Goal: Task Accomplishment & Management: Use online tool/utility

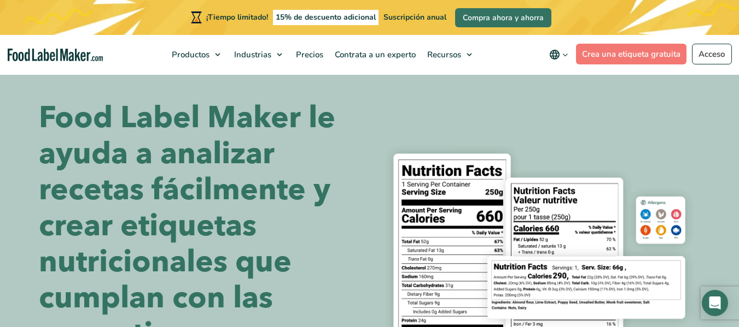
click at [181, 152] on font "Food Label Maker le ayuda a analizar recetas fácilmente y crear etiquetas nutri…" at bounding box center [187, 225] width 296 height 257
click at [180, 152] on font "Food Label Maker le ayuda a analizar recetas fácilmente y crear etiquetas nutri…" at bounding box center [187, 225] width 296 height 257
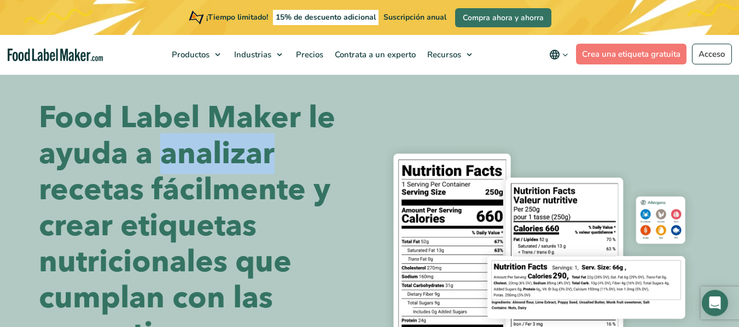
click at [180, 152] on font "Food Label Maker le ayuda a analizar recetas fácilmente y crear etiquetas nutri…" at bounding box center [187, 225] width 296 height 257
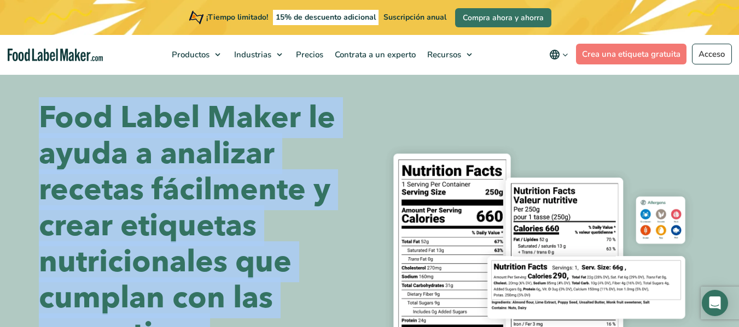
click at [180, 152] on font "Food Label Maker le ayuda a analizar recetas fácilmente y crear etiquetas nutri…" at bounding box center [187, 225] width 296 height 257
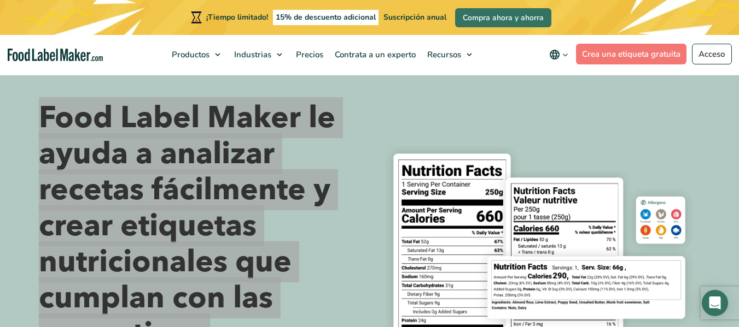
scroll to position [55, 0]
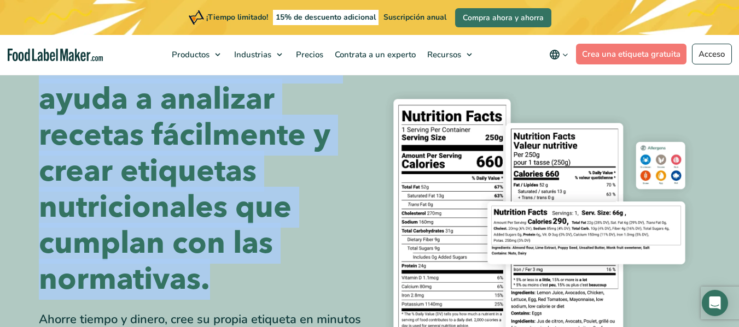
click at [309, 133] on font "Food Label Maker le ayuda a analizar recetas fácilmente y crear etiquetas nutri…" at bounding box center [187, 171] width 296 height 257
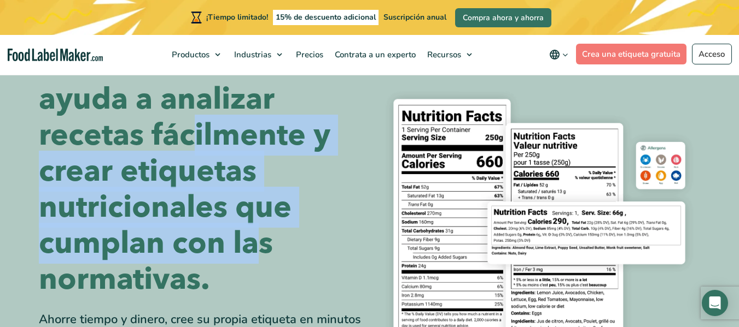
drag, startPoint x: 189, startPoint y: 137, endPoint x: 259, endPoint y: 230, distance: 116.3
click at [259, 230] on font "Food Label Maker le ayuda a analizar recetas fácilmente y crear etiquetas nutri…" at bounding box center [187, 171] width 296 height 257
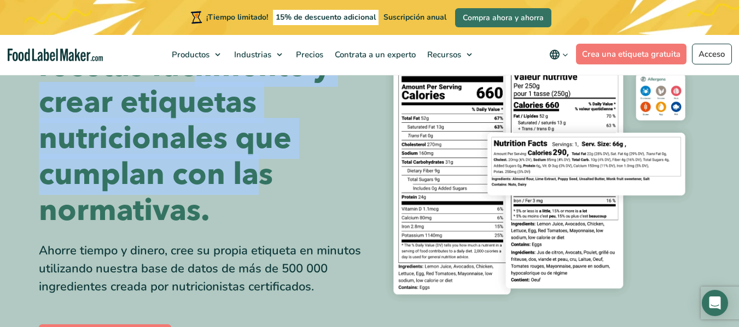
scroll to position [164, 0]
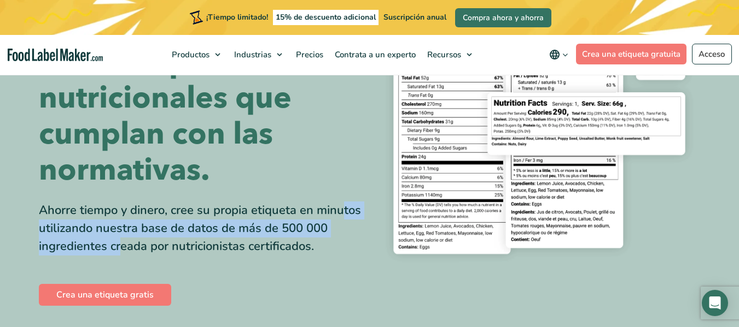
drag, startPoint x: 219, startPoint y: 215, endPoint x: 266, endPoint y: 233, distance: 50.6
click at [266, 233] on font "Ahorre tiempo y dinero, cree su propia etiqueta en minutos utilizando nuestra b…" at bounding box center [200, 228] width 322 height 52
click at [266, 234] on font "Ahorre tiempo y dinero, cree su propia etiqueta en minutos utilizando nuestra b…" at bounding box center [200, 228] width 322 height 52
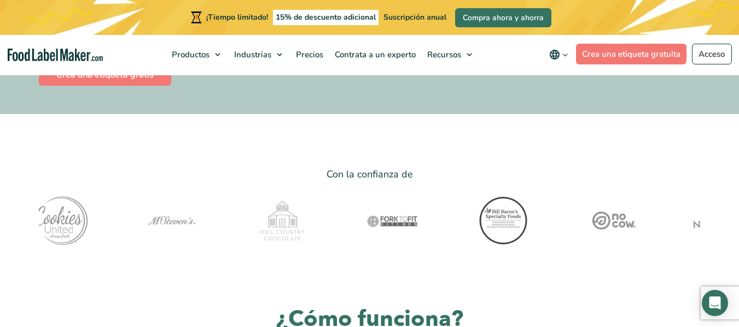
scroll to position [383, 0]
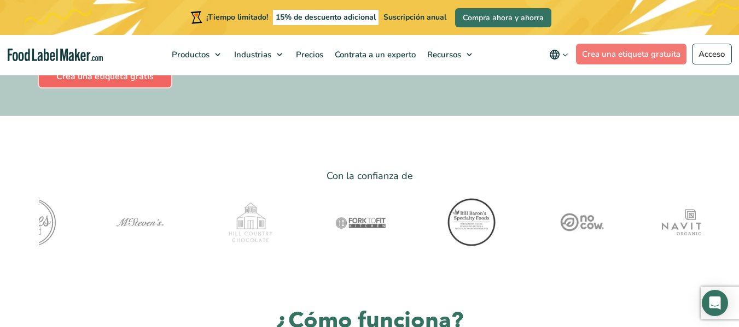
click at [91, 82] on font "Crea una etiqueta gratis" at bounding box center [104, 77] width 97 height 12
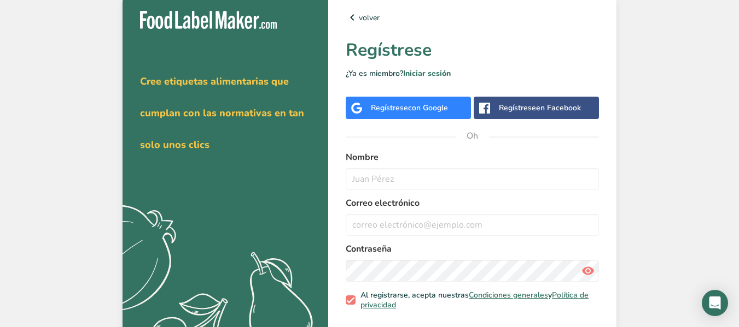
click at [405, 113] on div "Regístrese con Google" at bounding box center [409, 107] width 77 height 11
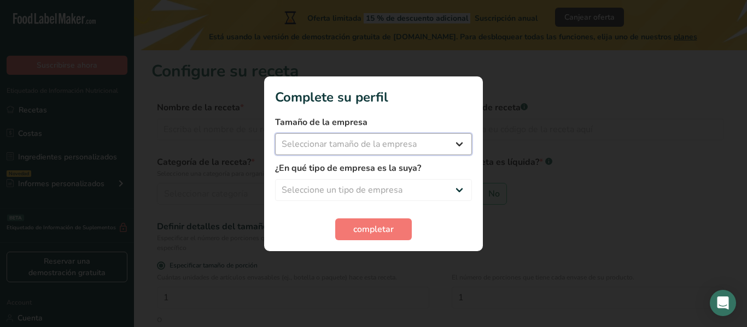
click at [396, 139] on select "Seleccionar tamaño de la empresa Menos de 10 empleados De 10 a 50 empleados De …" at bounding box center [373, 144] width 197 height 22
select select "1"
click at [275, 133] on select "Seleccionar tamaño de la empresa Menos de 10 empleados De 10 a 50 empleados De …" at bounding box center [373, 144] width 197 height 22
click at [331, 181] on select "Seleccione un tipo de empresa Fabricante de alimentos envasados Restaurante y c…" at bounding box center [373, 190] width 197 height 22
select select "3"
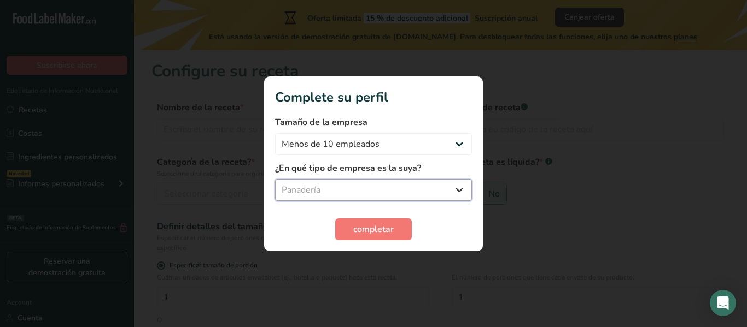
click at [275, 179] on select "Seleccione un tipo de empresa Fabricante de alimentos envasados Restaurante y c…" at bounding box center [373, 190] width 197 height 22
click at [354, 221] on button "completar" at bounding box center [373, 230] width 77 height 22
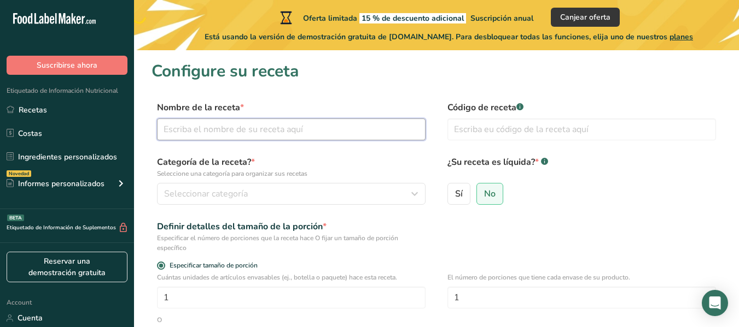
click at [284, 127] on input "text" at bounding box center [291, 130] width 268 height 22
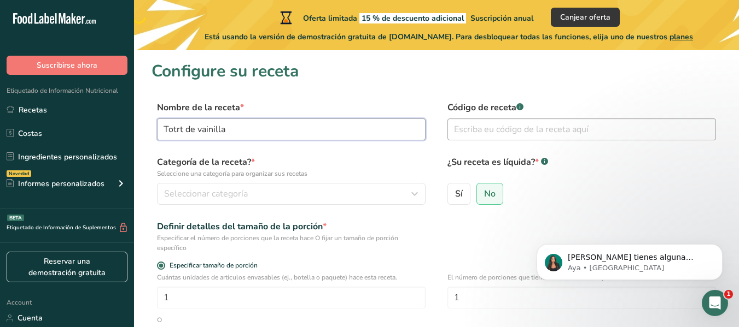
type input "Totrt de vainilla"
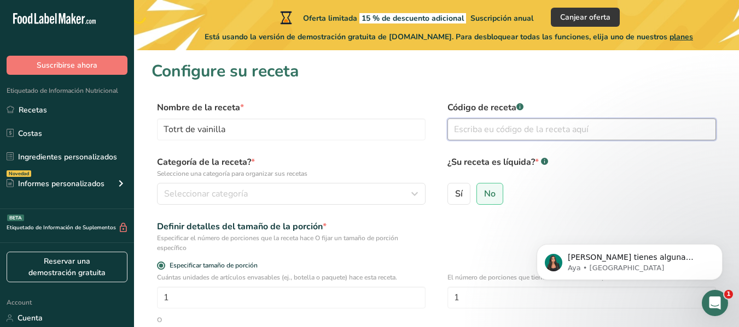
click at [481, 130] on input "text" at bounding box center [581, 130] width 268 height 22
type input "#000556"
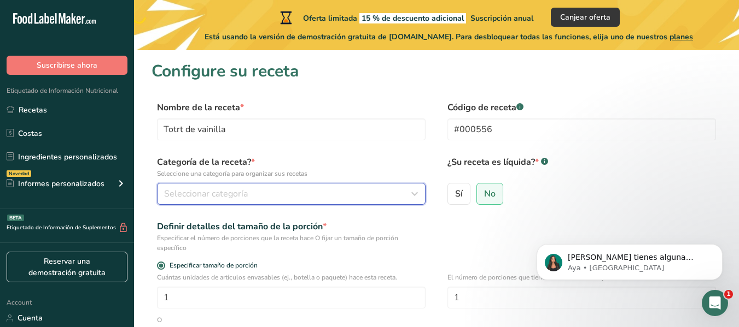
click at [316, 185] on button "Seleccionar categoría" at bounding box center [291, 194] width 268 height 22
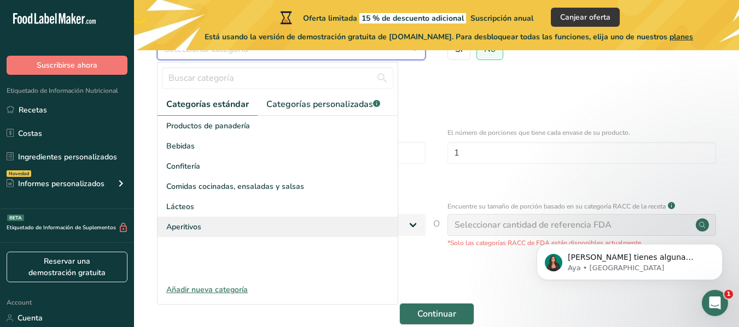
scroll to position [164, 0]
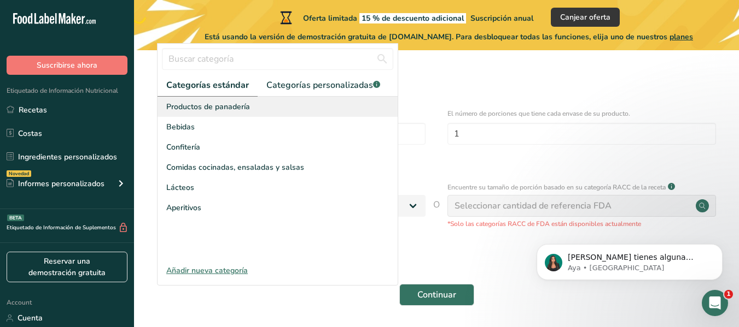
click at [234, 109] on span "Productos de panadería" at bounding box center [208, 106] width 84 height 11
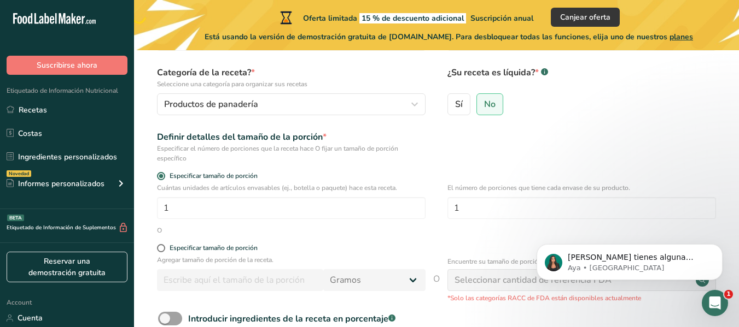
scroll to position [109, 0]
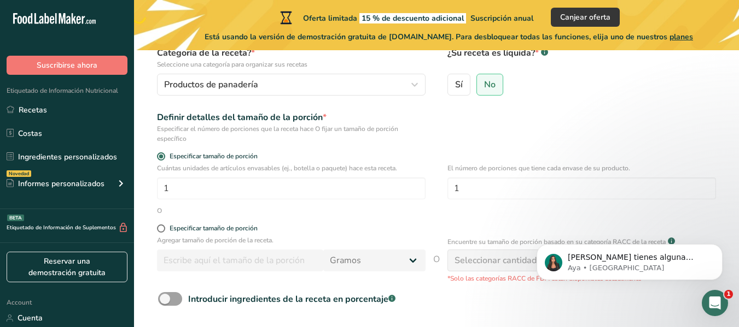
click at [212, 119] on div "Definir detalles del tamaño de la porción *" at bounding box center [291, 117] width 268 height 13
click at [224, 128] on div "Especificar el número de porciones que la receta hace O fijar un tamaño de porc…" at bounding box center [291, 134] width 268 height 20
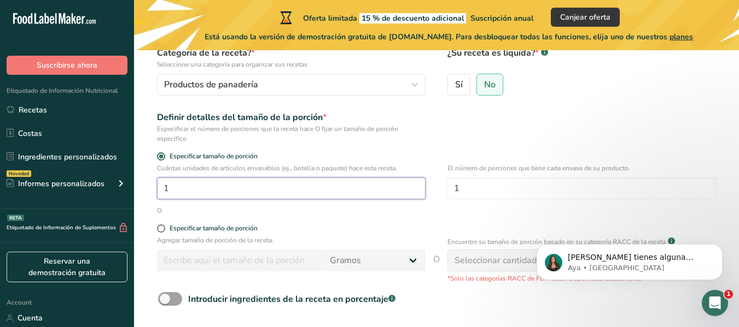
click at [188, 198] on input "1" at bounding box center [291, 189] width 268 height 22
drag, startPoint x: 259, startPoint y: 188, endPoint x: 153, endPoint y: 183, distance: 106.7
click at [153, 183] on div "Cuántas unidades de artículos envasables (ej., botella o paquete) hace esta rec…" at bounding box center [436, 184] width 570 height 43
type input "5"
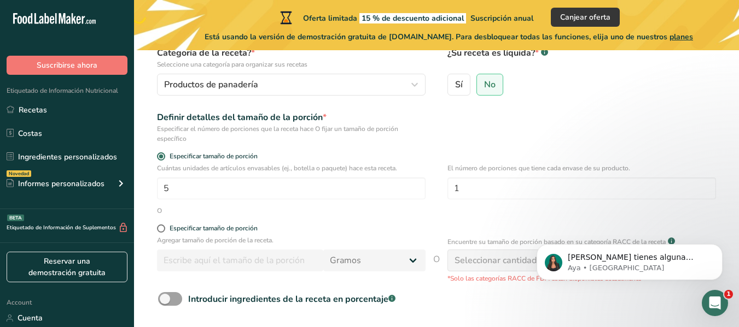
click at [295, 215] on div "O" at bounding box center [436, 211] width 570 height 10
drag, startPoint x: 537, startPoint y: 190, endPoint x: 396, endPoint y: 190, distance: 140.5
click at [396, 190] on div "Cuántas unidades de artículos envasables (ej., botella o paquete) hace esta rec…" at bounding box center [436, 184] width 570 height 43
type input "5"
click at [384, 221] on form "Nombre de la receta * Totrt de vainilla Código de receta .a-a{fill:#347362;}.b-…" at bounding box center [436, 180] width 570 height 376
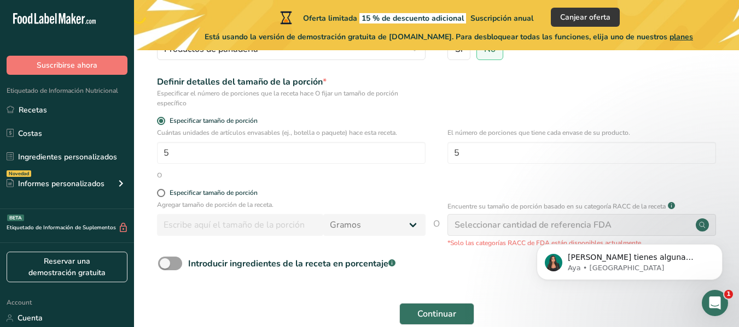
scroll to position [164, 0]
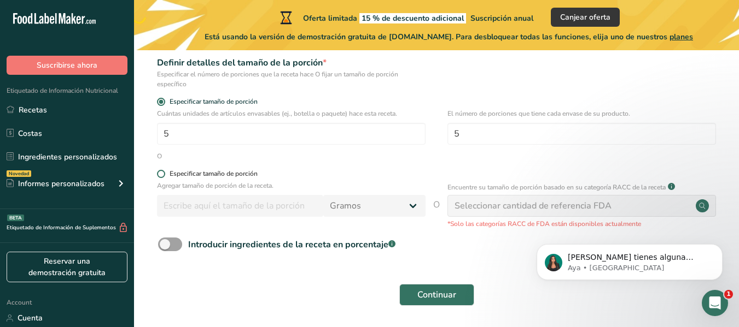
click at [203, 175] on div "Especificar tamaño de porción" at bounding box center [213, 174] width 88 height 8
click at [164, 175] on input "Especificar tamaño de porción" at bounding box center [160, 174] width 7 height 7
radio input "true"
radio input "false"
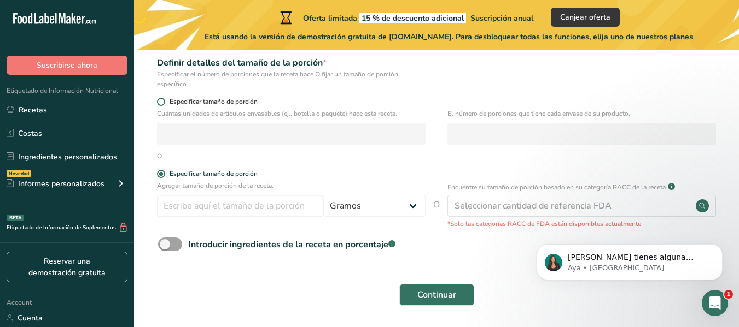
click at [204, 102] on span "Especificar tamaño de porción" at bounding box center [211, 102] width 92 height 8
click at [164, 102] on input "Especificar tamaño de porción" at bounding box center [160, 101] width 7 height 7
radio input "true"
radio input "false"
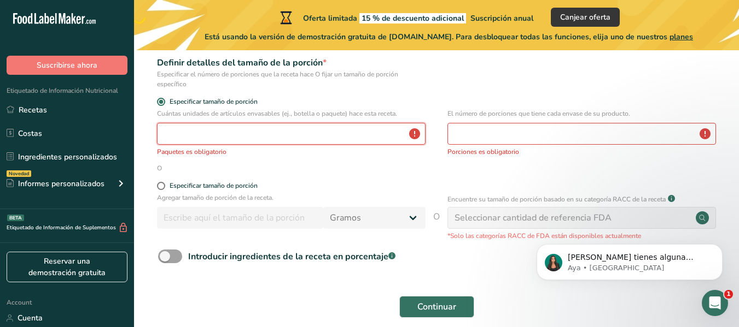
click at [211, 138] on input "number" at bounding box center [291, 134] width 268 height 22
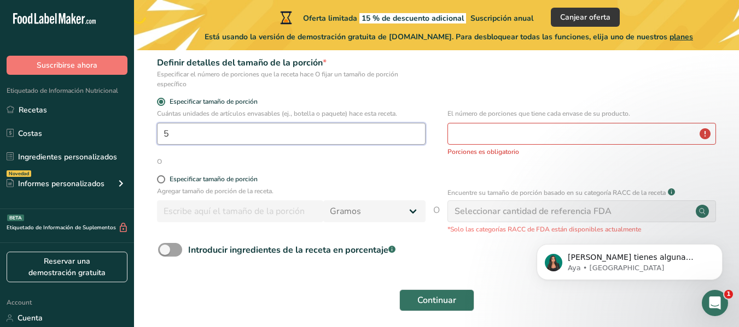
type input "5"
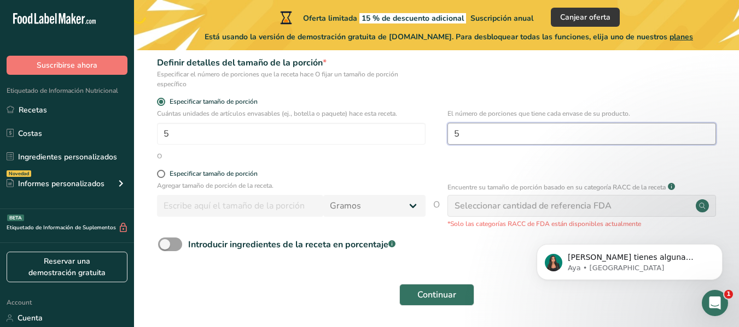
click at [479, 134] on input "5" at bounding box center [581, 134] width 268 height 22
type input "5"
click at [442, 161] on div "O" at bounding box center [436, 156] width 570 height 10
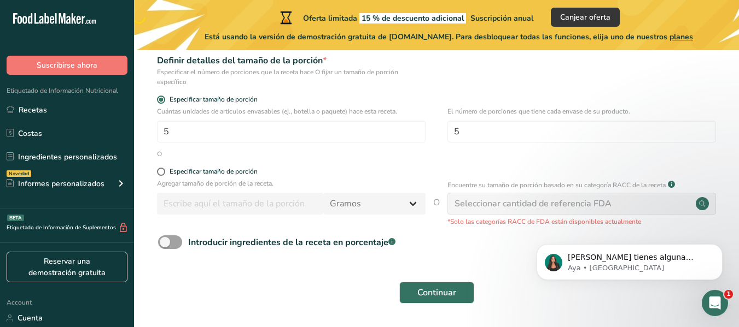
scroll to position [202, 0]
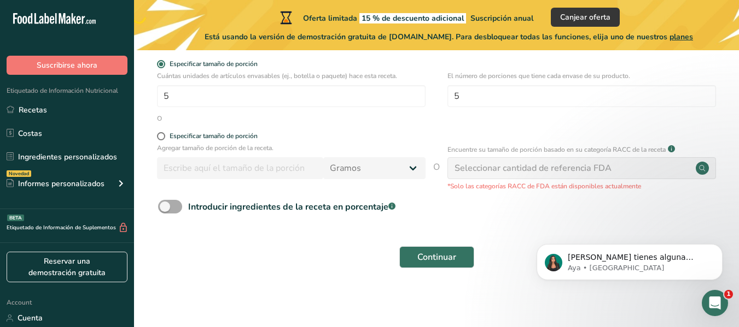
click at [167, 206] on span at bounding box center [170, 207] width 24 height 14
click at [165, 206] on input "Introducir ingredientes de la receta en porcentaje .a-a{fill:#347362;}.b-a{fill…" at bounding box center [161, 206] width 7 height 7
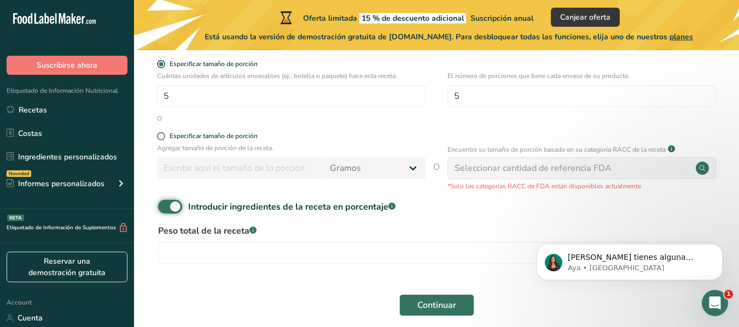
scroll to position [250, 0]
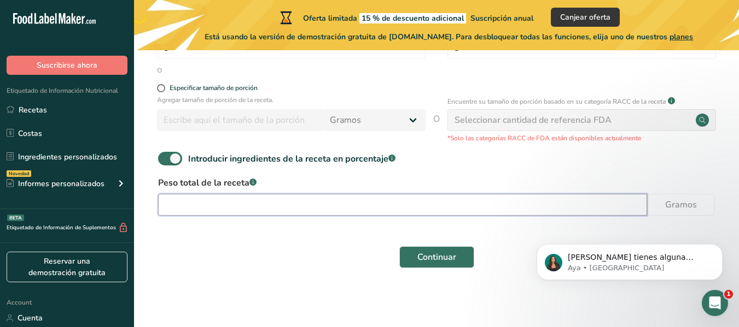
click at [255, 214] on input "number" at bounding box center [402, 205] width 489 height 22
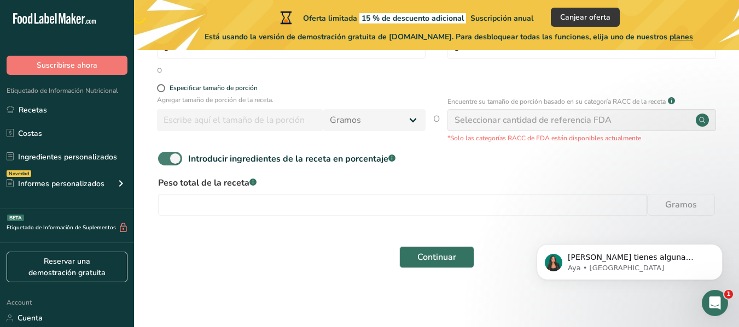
click at [171, 157] on span at bounding box center [170, 159] width 24 height 14
click at [165, 157] on input "Introducir ingredientes de la receta en porcentaje .a-a{fill:#347362;}.b-a{fill…" at bounding box center [161, 158] width 7 height 7
checkbox input "false"
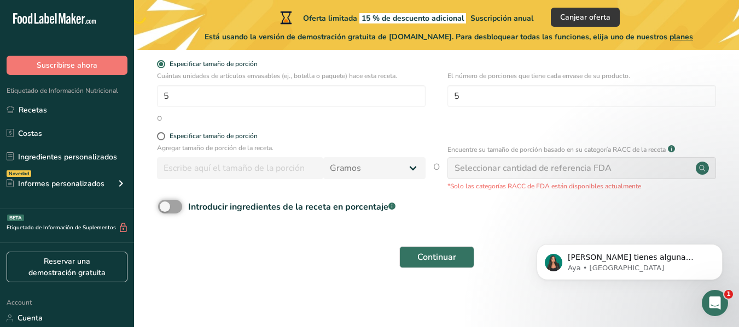
scroll to position [202, 0]
click at [414, 259] on button "Continuar" at bounding box center [436, 258] width 75 height 22
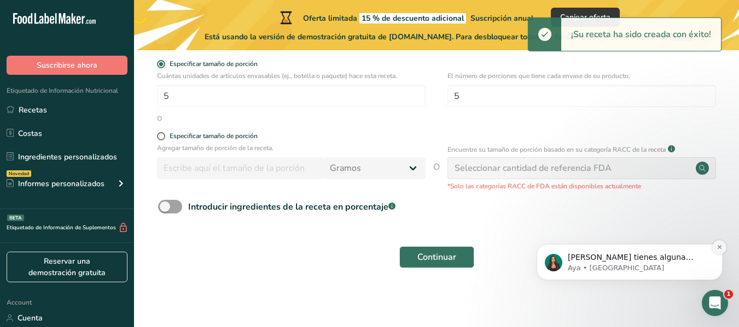
click at [718, 247] on icon "Dismiss notification" at bounding box center [719, 247] width 4 height 4
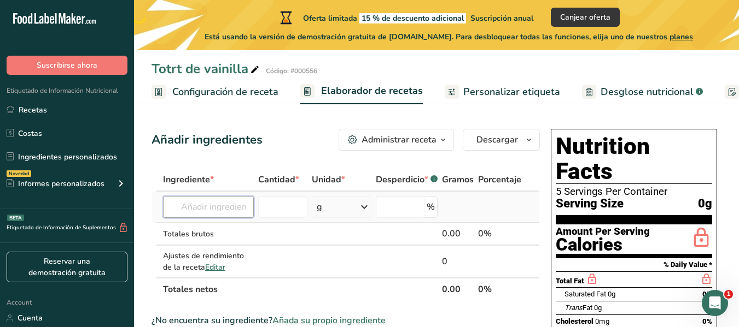
click at [214, 205] on input "text" at bounding box center [208, 207] width 91 height 22
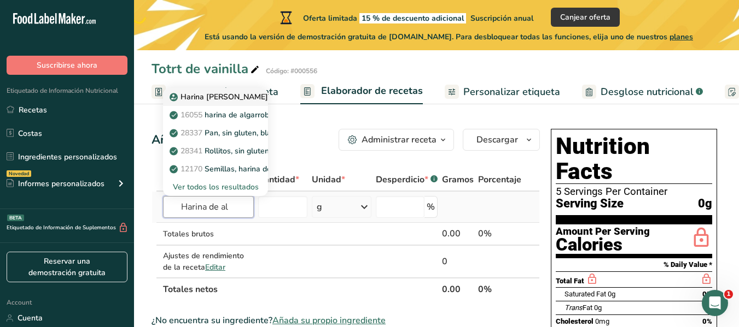
type input "Harina de al"
click at [214, 99] on p "Harina [PERSON_NAME]" at bounding box center [220, 96] width 96 height 11
type input "Almond flour"
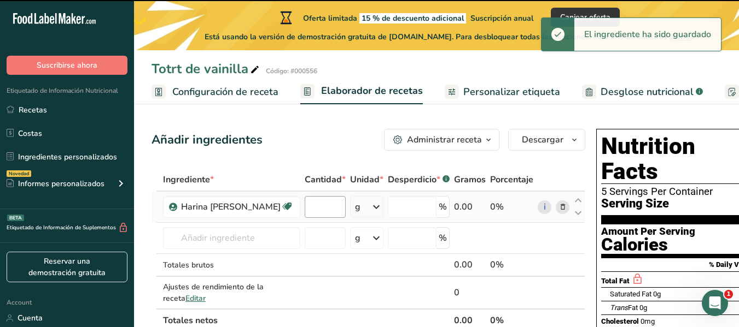
type input "0"
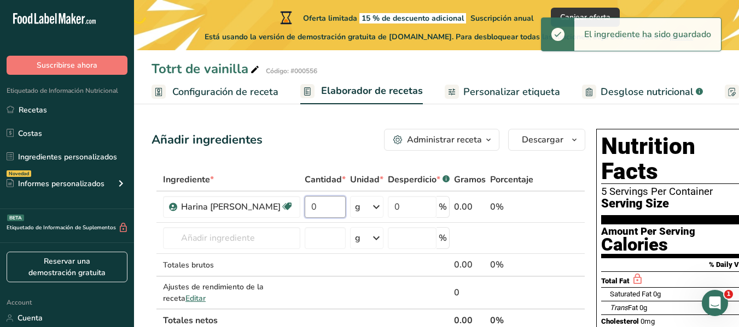
drag, startPoint x: 301, startPoint y: 209, endPoint x: 280, endPoint y: 204, distance: 21.2
click at [280, 204] on tr "Harina [PERSON_NAME] [GEOGRAPHIC_DATA] Vegetariano Orgánico Certificado orgánic…" at bounding box center [368, 207] width 432 height 31
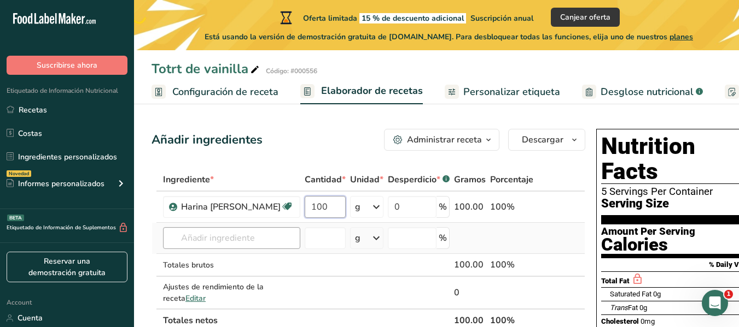
type input "100"
click at [210, 244] on div "Ingrediente * Cantidad * Unidad * Desperdicio * .a-a{fill:#347362;}.b-a{fill:#f…" at bounding box center [368, 250] width 434 height 164
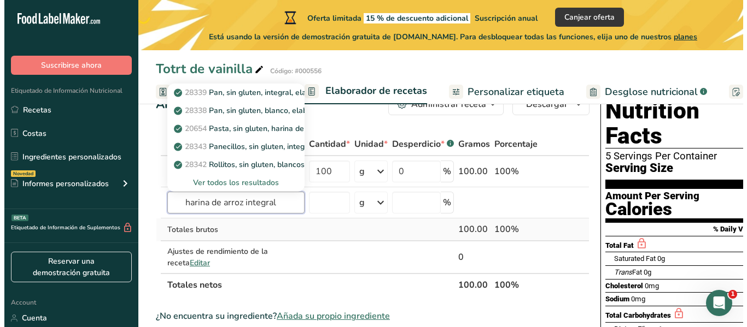
scroll to position [55, 0]
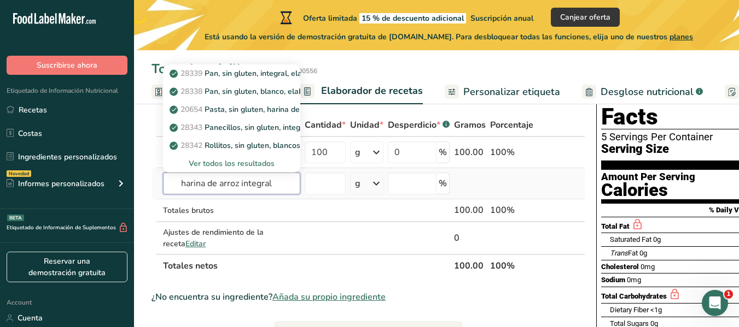
type input "harina de arroz integral"
click at [207, 162] on div "Ver todos los resultados" at bounding box center [232, 163] width 120 height 11
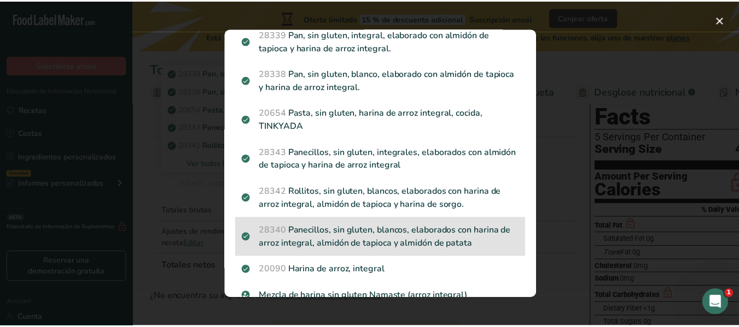
scroll to position [62, 0]
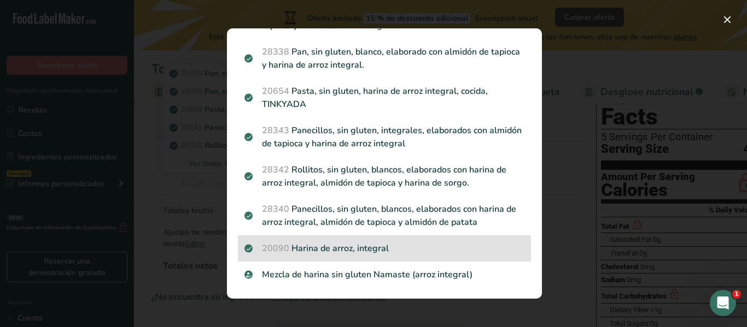
click at [352, 248] on p "20090 Harina de arroz, integral" at bounding box center [384, 248] width 280 height 13
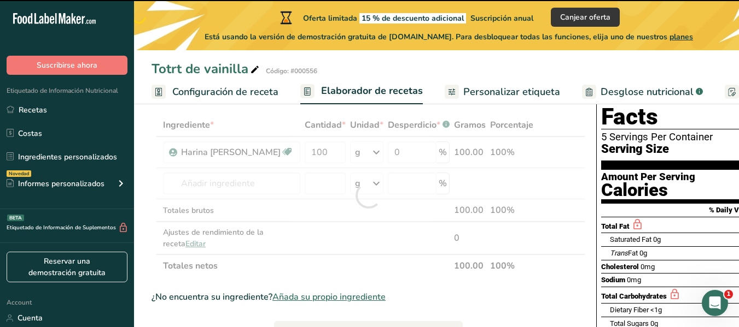
type input "0"
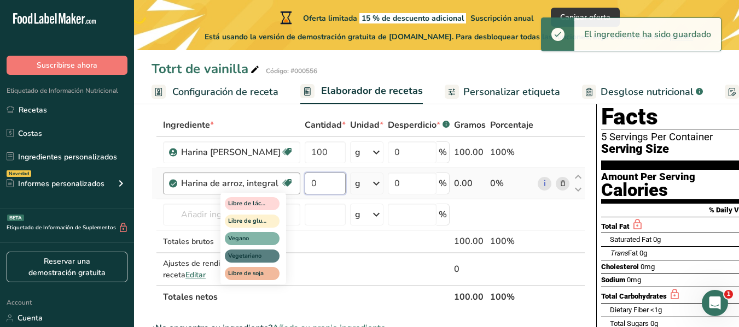
drag, startPoint x: 318, startPoint y: 186, endPoint x: 288, endPoint y: 178, distance: 31.8
click at [288, 178] on tr "Harina de arroz, integral Libre de lácteos Libre de gluten [GEOGRAPHIC_DATA] Ve…" at bounding box center [368, 183] width 432 height 31
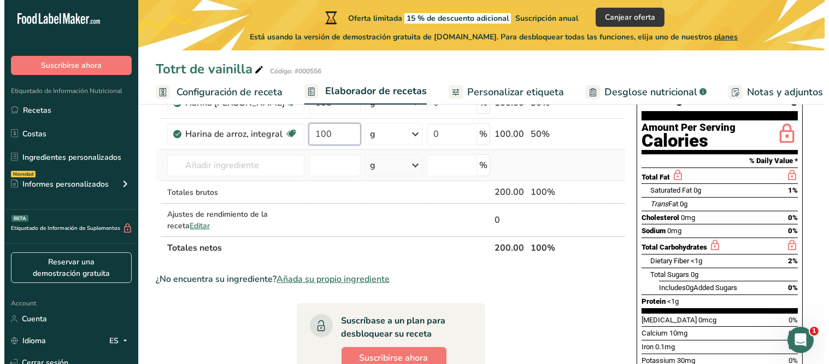
scroll to position [44, 0]
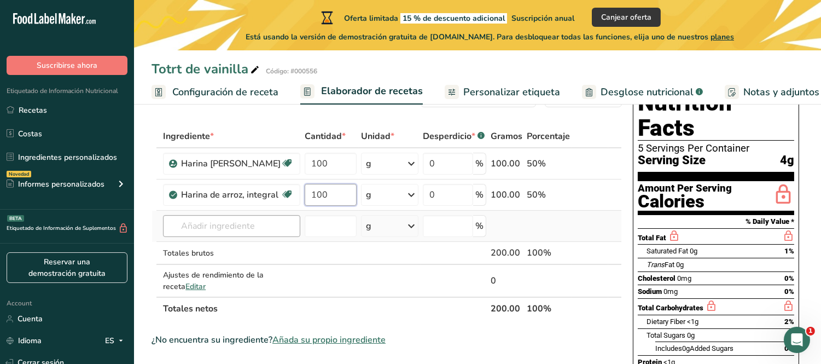
type input "100"
click at [275, 231] on div "Ingrediente * Cantidad * Unidad * Desperdicio * .a-a{fill:#347362;}.b-a{fill:#f…" at bounding box center [386, 222] width 470 height 195
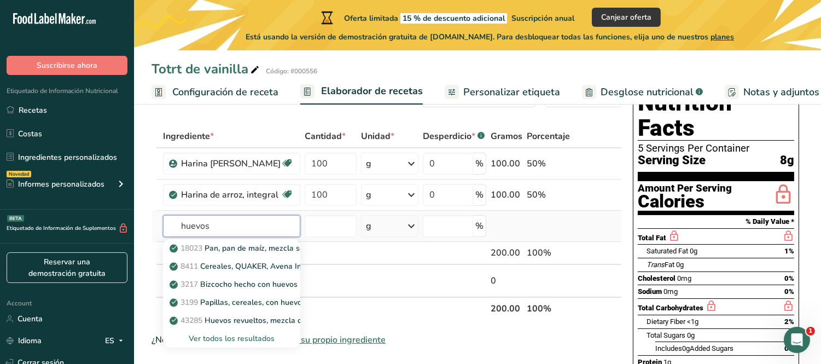
type input "huevos"
click at [230, 327] on div "Ver todos los resultados" at bounding box center [232, 337] width 120 height 11
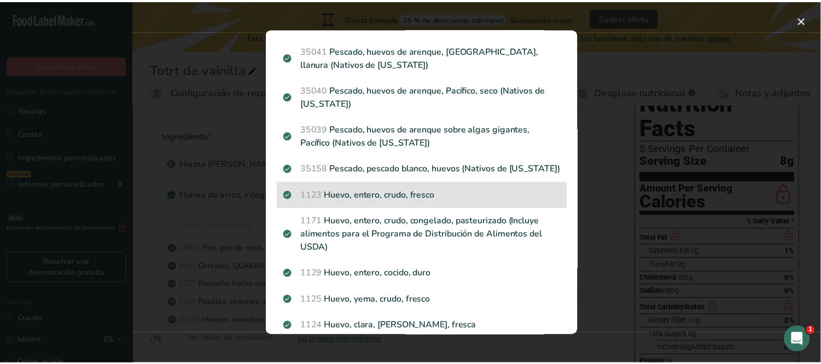
scroll to position [182, 0]
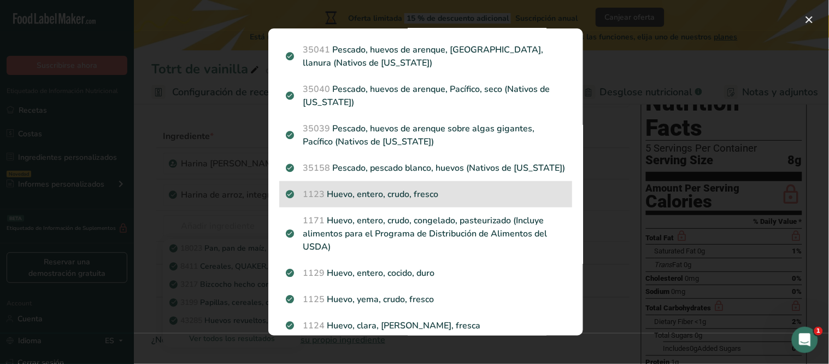
click at [392, 195] on p "1123 Huevo, entero, crudo, fresco" at bounding box center [426, 194] width 280 height 13
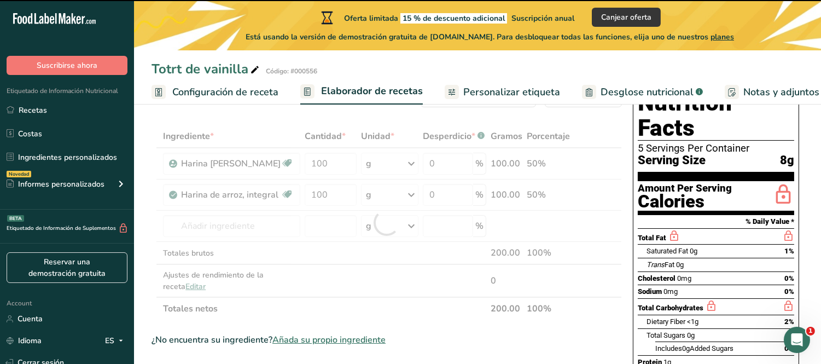
type input "0"
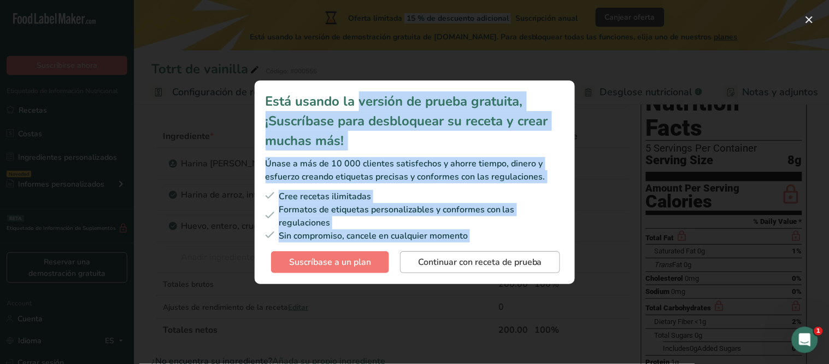
drag, startPoint x: 277, startPoint y: 108, endPoint x: 428, endPoint y: 256, distance: 211.5
click at [428, 256] on section "Está usando la versión de prueba gratuita, ¡Suscríbase para desbloquear su rece…" at bounding box center [415, 181] width 320 height 203
click at [435, 264] on span "Continuar con receta de prueba" at bounding box center [480, 261] width 124 height 13
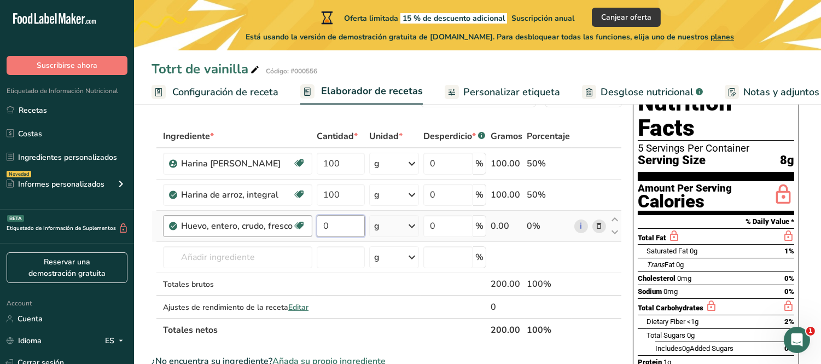
drag, startPoint x: 335, startPoint y: 224, endPoint x: 301, endPoint y: 225, distance: 34.4
click at [301, 225] on tr "Huevo, entero, crudo, fresco Libre de gluten Vegetariano Libre de soja 0 g Porc…" at bounding box center [386, 225] width 469 height 31
type input "8"
click at [260, 260] on div "Ingrediente * Cantidad * Unidad * Desperdicio * .a-a{fill:#347362;}.b-a{fill:#f…" at bounding box center [386, 233] width 470 height 216
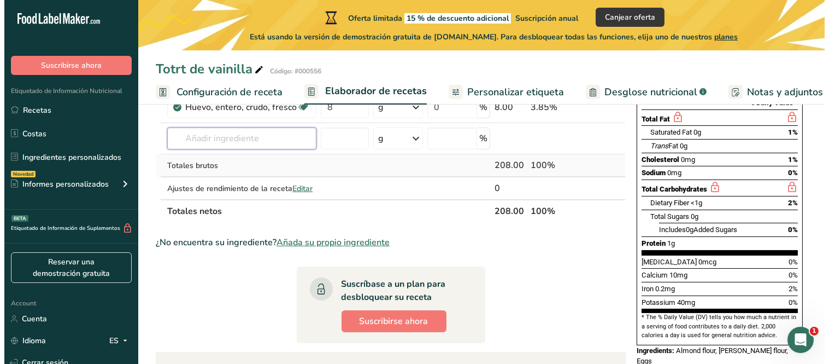
scroll to position [165, 0]
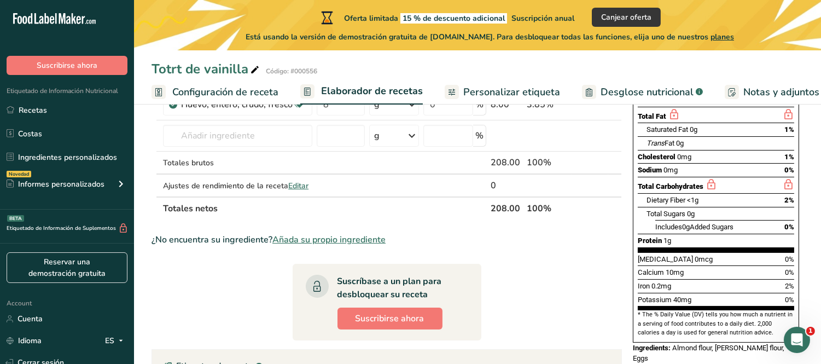
drag, startPoint x: 368, startPoint y: 315, endPoint x: 216, endPoint y: 290, distance: 154.0
click at [216, 290] on section "Ingrediente * Cantidad * Unidad * Desperdicio * .a-a{fill:#347362;}.b-a{fill:#f…" at bounding box center [386, 269] width 470 height 532
click at [376, 318] on span "Suscribirse ahora" at bounding box center [389, 318] width 69 height 13
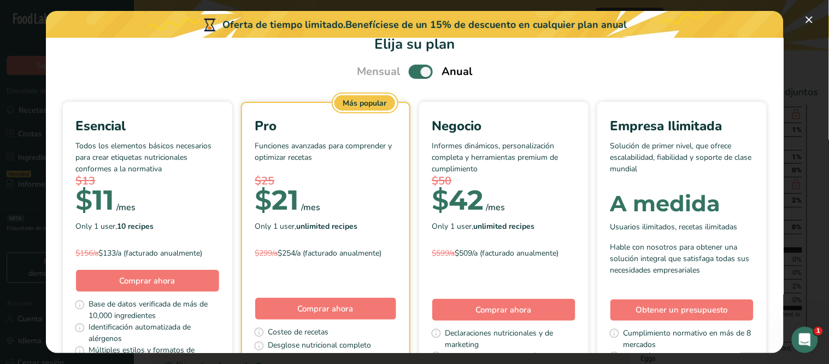
scroll to position [61, 0]
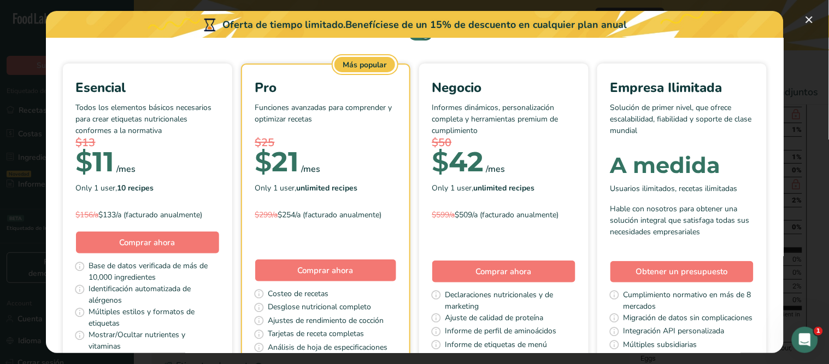
drag, startPoint x: 243, startPoint y: 121, endPoint x: 249, endPoint y: 135, distance: 15.4
click at [219, 135] on div "Esencial Todos los elementos básicos necesarios para crear etiquetas nutriciona…" at bounding box center [147, 150] width 143 height 145
click at [219, 173] on div "Esencial Todos los elementos básicos necesarios para crear etiquetas nutriciona…" at bounding box center [147, 150] width 143 height 145
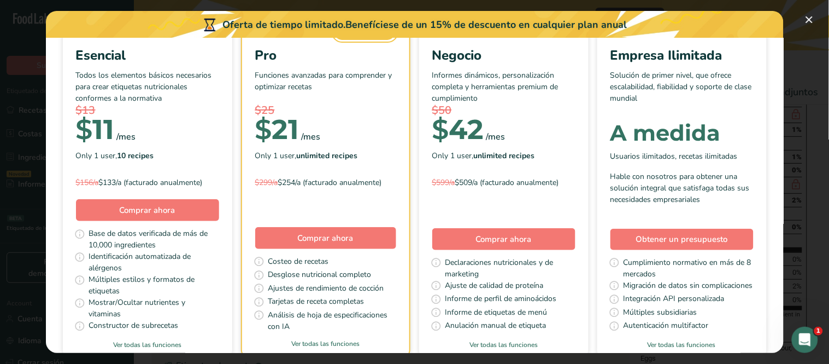
scroll to position [121, 0]
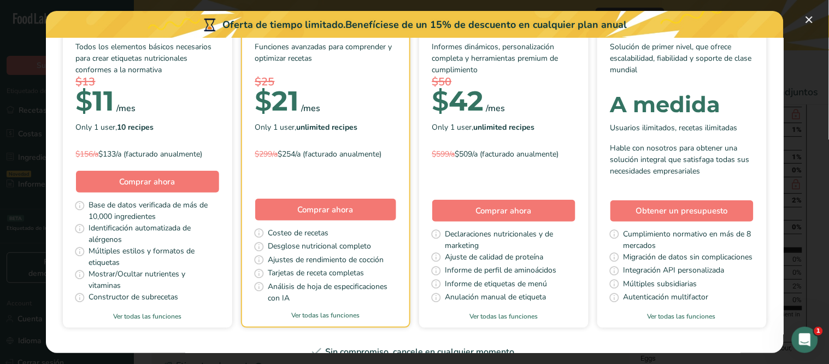
drag, startPoint x: 225, startPoint y: 205, endPoint x: 245, endPoint y: 220, distance: 25.4
click at [219, 220] on span "Base de datos verificada de más de 10,000 ingredientes" at bounding box center [154, 210] width 130 height 23
click at [219, 229] on span "Identificación automatizada de alérgenos" at bounding box center [154, 233] width 130 height 23
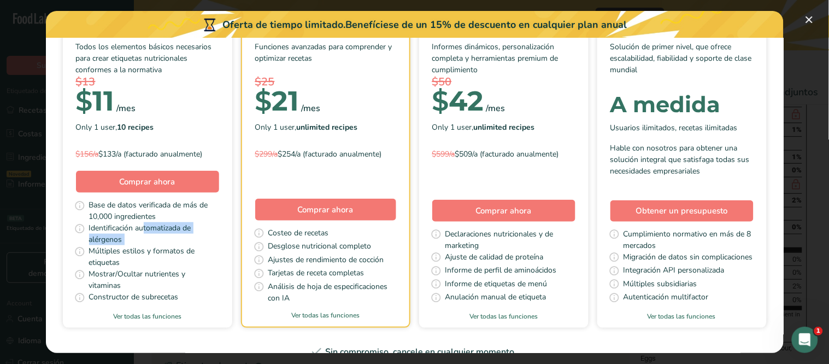
click at [219, 229] on span "Identificación automatizada de alérgenos" at bounding box center [154, 233] width 130 height 23
click at [219, 250] on span "Múltiples estilos y formatos de etiquetas" at bounding box center [154, 256] width 130 height 23
click at [219, 281] on span "Mostrar/Ocultar nutrientes y vitaminas" at bounding box center [154, 279] width 130 height 23
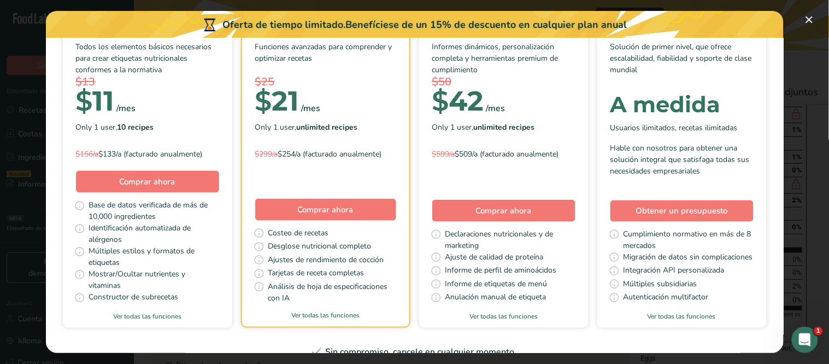
click at [219, 281] on span "Mostrar/Ocultar nutrientes y vitaminas" at bounding box center [154, 279] width 130 height 23
drag, startPoint x: 248, startPoint y: 281, endPoint x: 303, endPoint y: 296, distance: 57.7
click at [219, 283] on span "Mostrar/Ocultar nutrientes y vitaminas" at bounding box center [154, 279] width 130 height 23
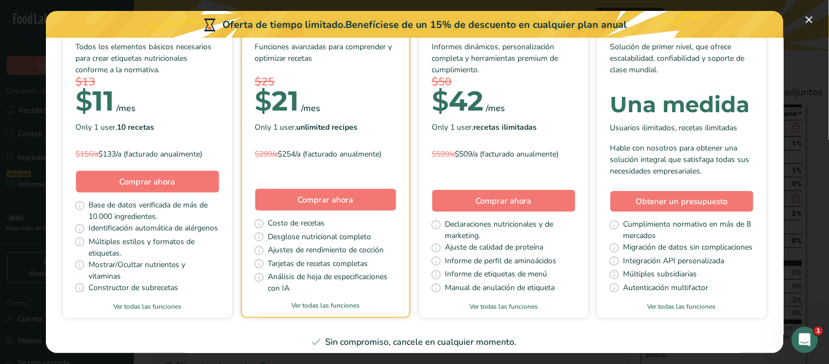
click at [396, 244] on div "Desglose nutricional completo" at bounding box center [325, 238] width 141 height 14
click at [384, 255] on font "Ajustes de rendimiento de cocción" at bounding box center [326, 249] width 116 height 10
drag, startPoint x: 394, startPoint y: 274, endPoint x: 449, endPoint y: 274, distance: 55.8
click at [368, 268] on font "Tarjetas de recetas completas" at bounding box center [318, 263] width 100 height 10
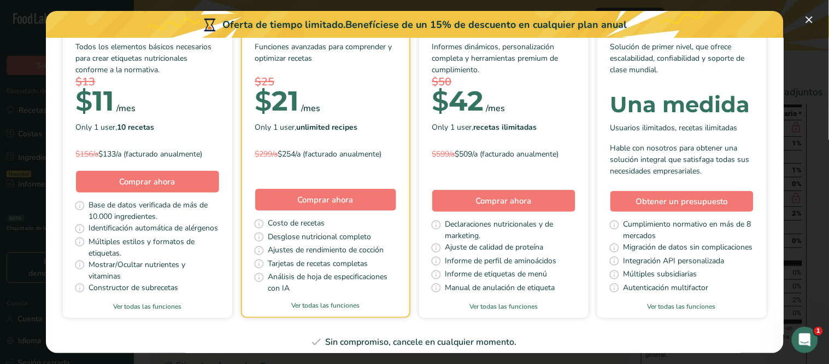
click at [368, 268] on font "Tarjetas de recetas completas" at bounding box center [318, 263] width 100 height 10
click at [393, 292] on span "Análisis de hoja de especificaciones con IA" at bounding box center [332, 282] width 128 height 23
click at [388, 288] on font "Análisis de hoja de especificaciones con IA" at bounding box center [328, 282] width 120 height 22
click at [388, 287] on font "Análisis de hoja de especificaciones con IA" at bounding box center [328, 282] width 120 height 22
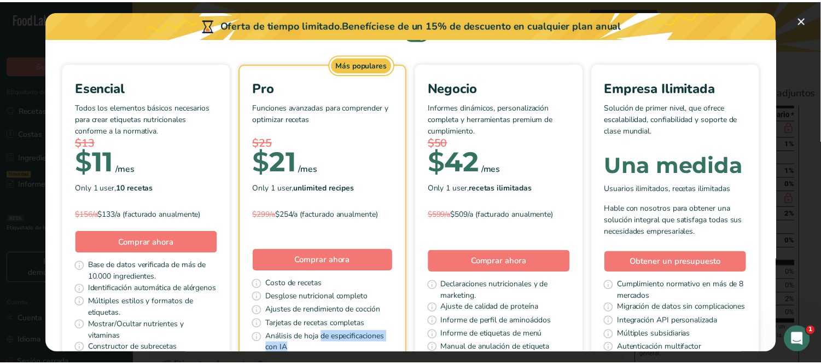
scroll to position [0, 0]
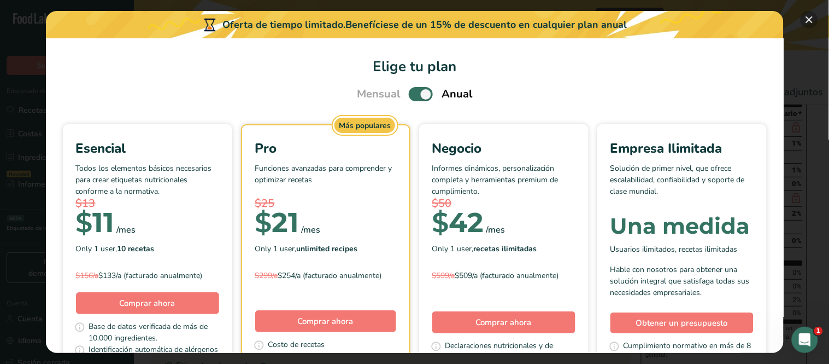
click at [738, 13] on button "Elige tu plan de precios modal" at bounding box center [809, 19] width 17 height 17
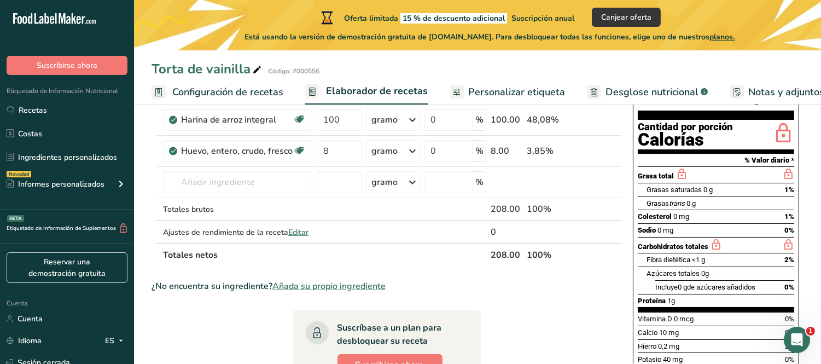
scroll to position [121, 0]
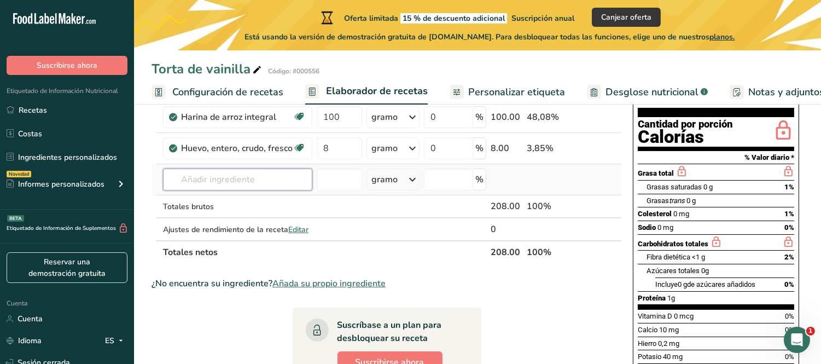
click at [288, 181] on input "text" at bounding box center [237, 179] width 149 height 22
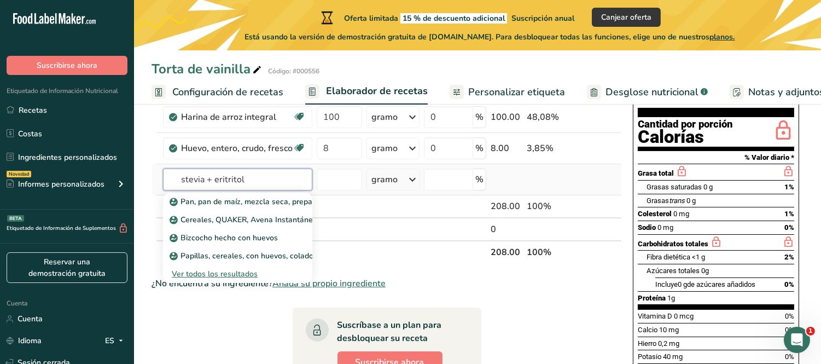
type input "stevia + eritritol"
click at [238, 273] on font "Ver todos los resultados" at bounding box center [215, 273] width 86 height 10
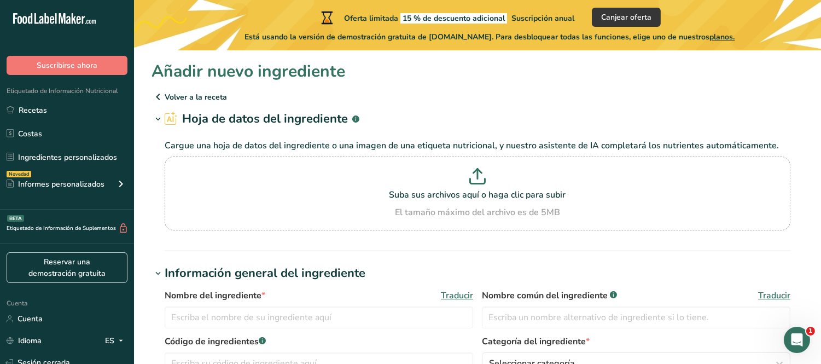
click at [187, 92] on font "Volver a la receta" at bounding box center [196, 97] width 62 height 10
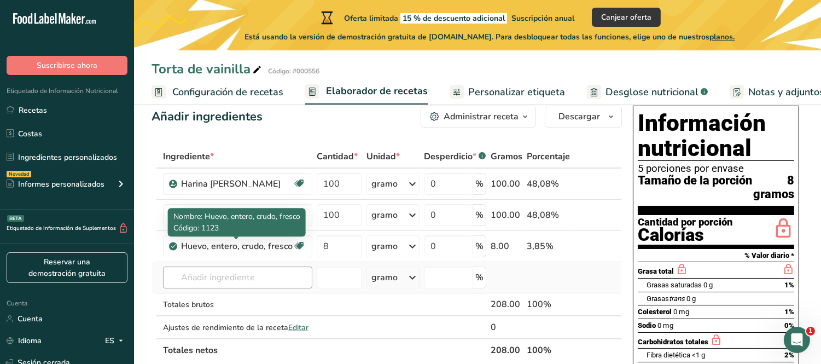
scroll to position [61, 0]
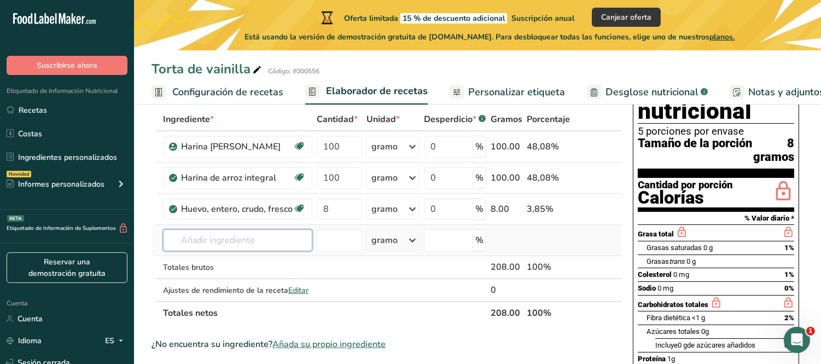
click at [198, 243] on input "text" at bounding box center [237, 240] width 149 height 22
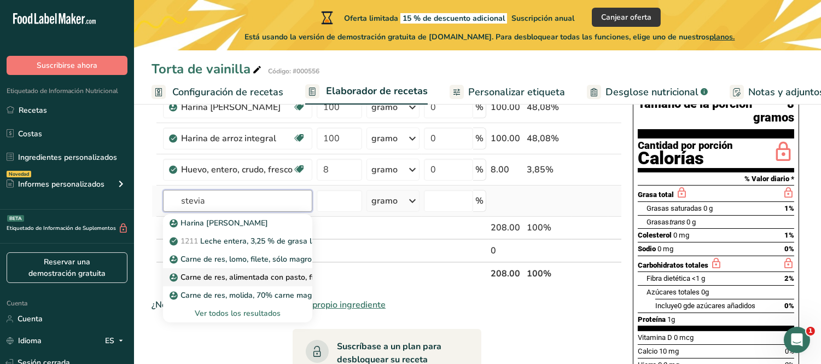
scroll to position [121, 0]
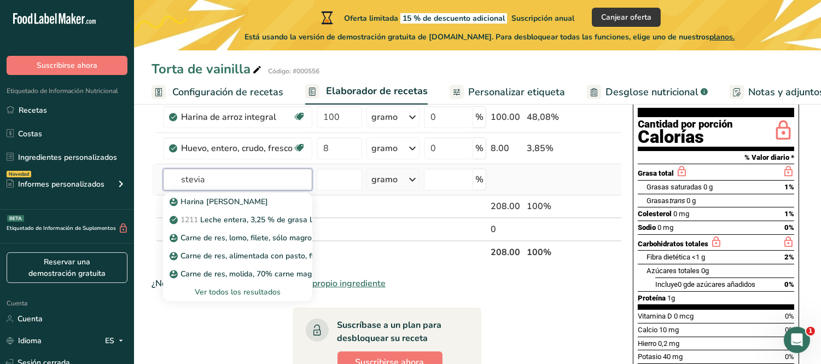
type input "stevia"
click at [253, 291] on font "Ver todos los resultados" at bounding box center [238, 291] width 86 height 10
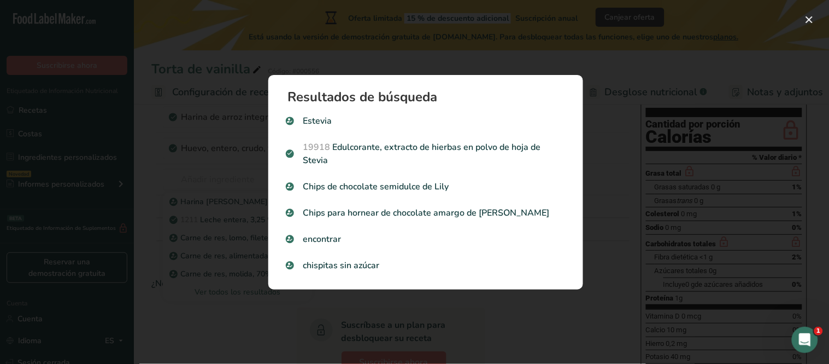
click at [619, 232] on div "Resultados de búsqueda modal" at bounding box center [414, 182] width 829 height 364
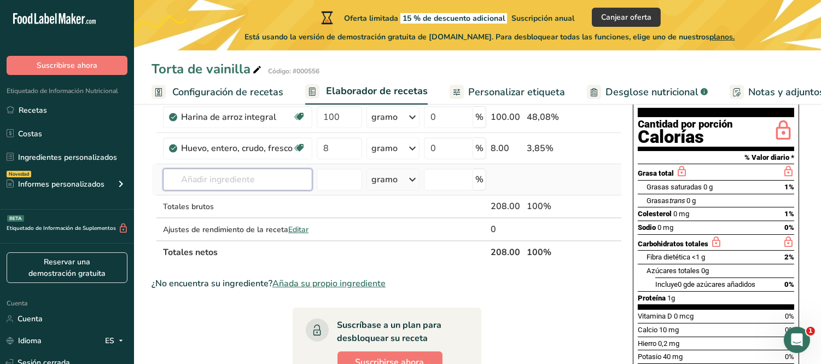
click at [200, 180] on input "text" at bounding box center [237, 179] width 149 height 22
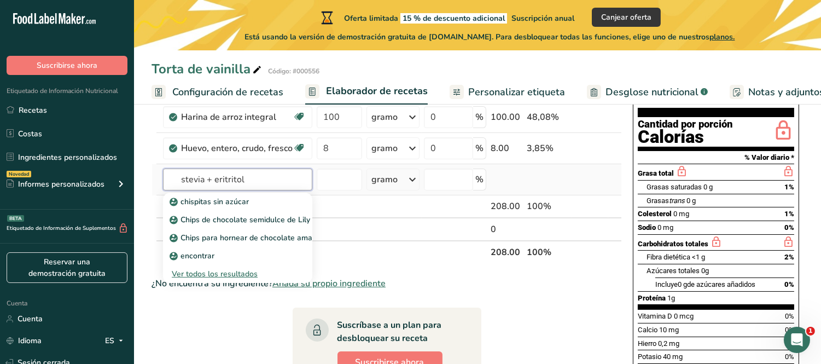
type input "stevia + eritritol"
click at [224, 272] on font "Ver todos los resultados" at bounding box center [215, 273] width 86 height 10
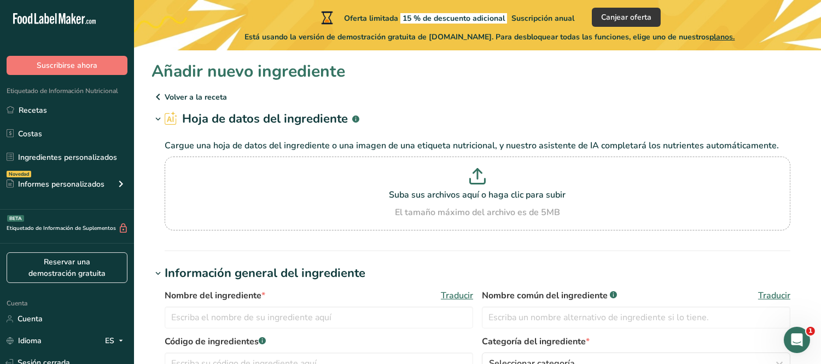
click at [212, 144] on font "Cargue una hoja de datos del ingrediente o una imagen de una etiqueta nutricion…" at bounding box center [472, 145] width 614 height 12
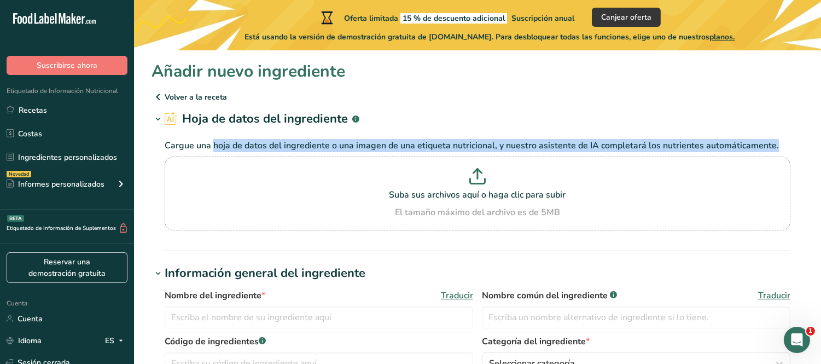
click at [212, 144] on font "Cargue una hoja de datos del ingrediente o una imagen de una etiqueta nutricion…" at bounding box center [472, 145] width 614 height 12
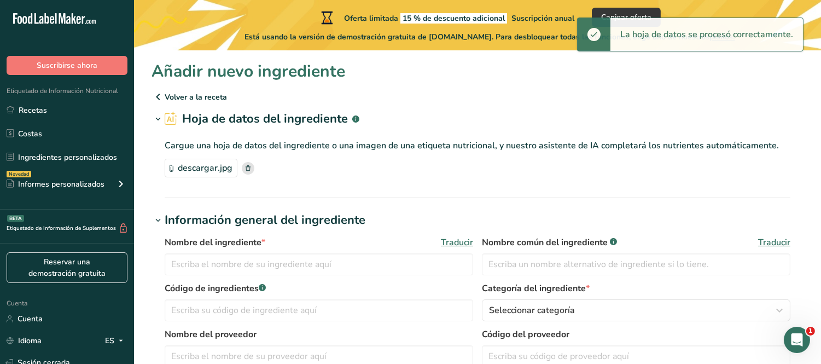
click at [446, 72] on div "Añadir nuevo ingrediente" at bounding box center [477, 71] width 652 height 25
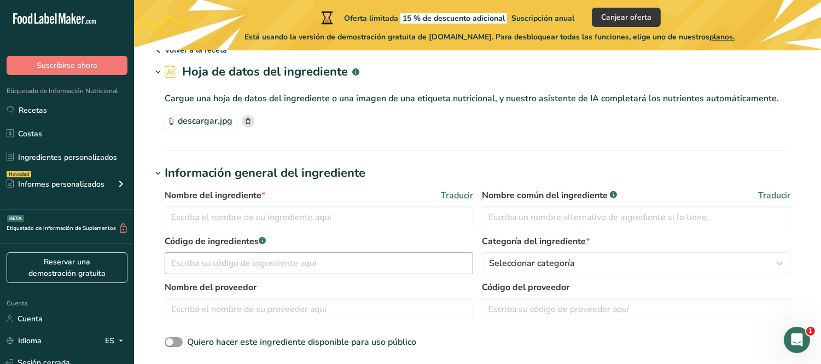
scroll to position [121, 0]
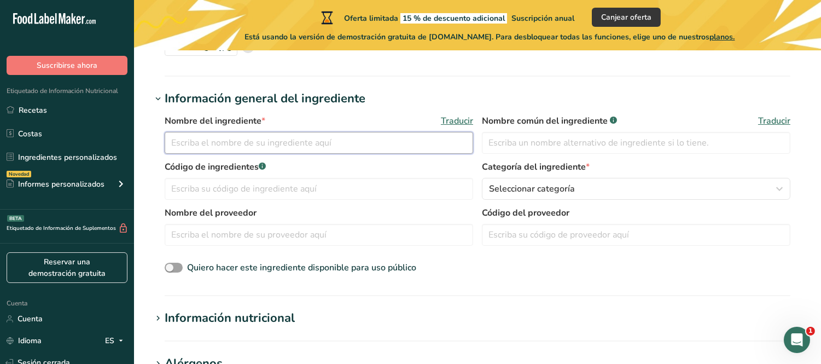
click at [287, 148] on input "text" at bounding box center [319, 143] width 308 height 22
type input "stevia + eritritol"
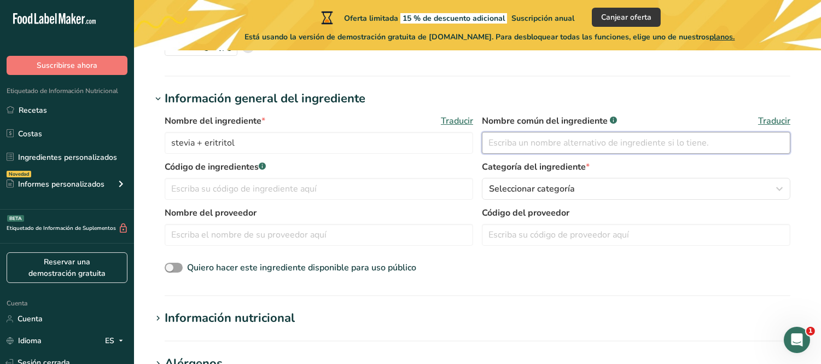
click at [501, 148] on input "text" at bounding box center [636, 143] width 308 height 22
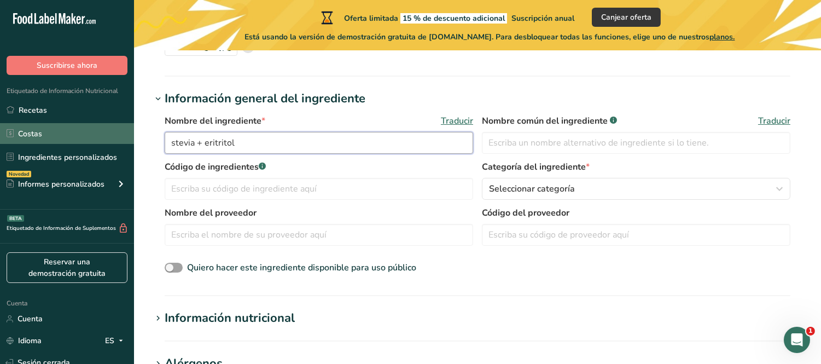
drag, startPoint x: 330, startPoint y: 152, endPoint x: 93, endPoint y: 141, distance: 236.4
click at [91, 142] on div ".a-20{fill:#fff;} Suscribirse ahora Etiquetado de Información Nutricional Recet…" at bounding box center [410, 312] width 821 height 867
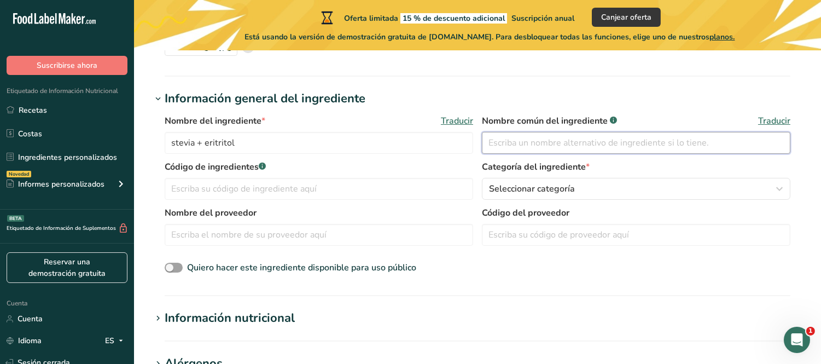
click at [521, 149] on input "text" at bounding box center [636, 143] width 308 height 22
paste input "stevia + eritritol"
type input "stevia + eritritol"
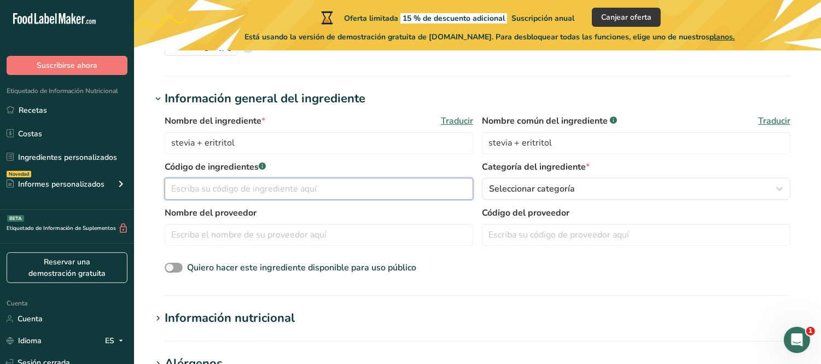
click at [247, 194] on input "text" at bounding box center [319, 189] width 308 height 22
type input "3232"
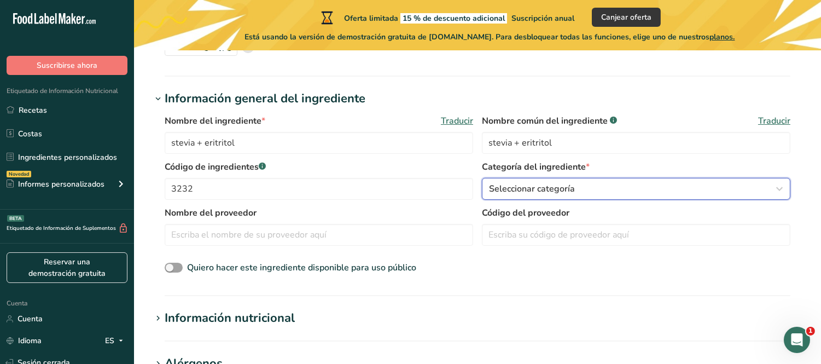
click at [510, 184] on font "Seleccionar categoría" at bounding box center [532, 189] width 86 height 12
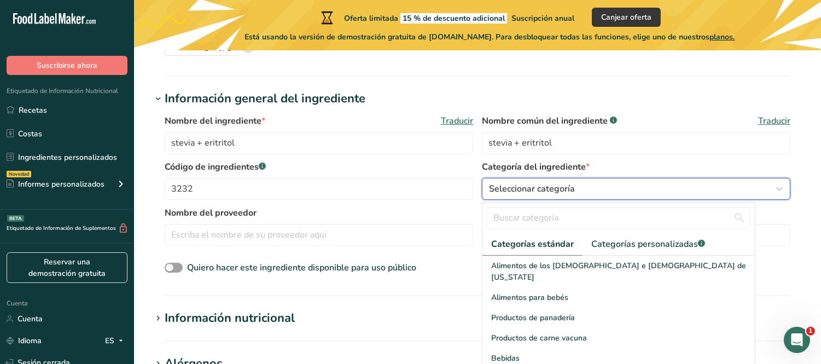
click at [510, 184] on font "Seleccionar categoría" at bounding box center [532, 189] width 86 height 12
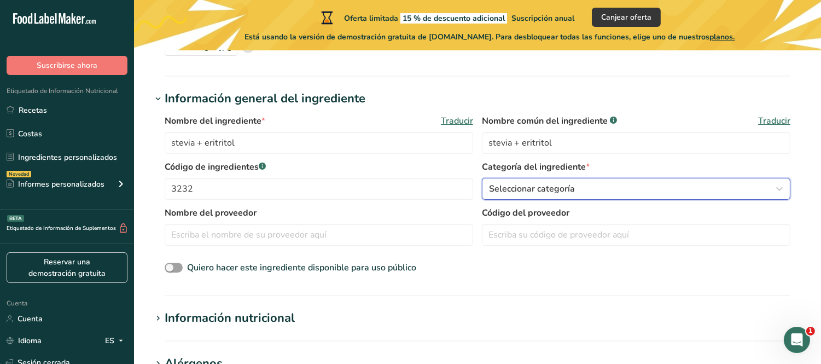
click at [510, 184] on font "Seleccionar categoría" at bounding box center [532, 189] width 86 height 12
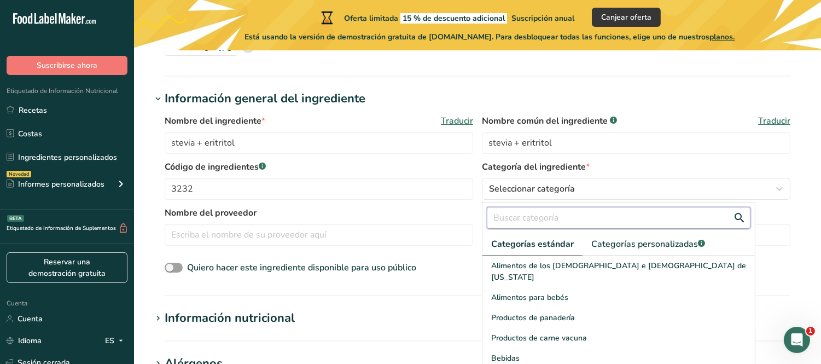
click at [563, 217] on input "text" at bounding box center [619, 218] width 264 height 22
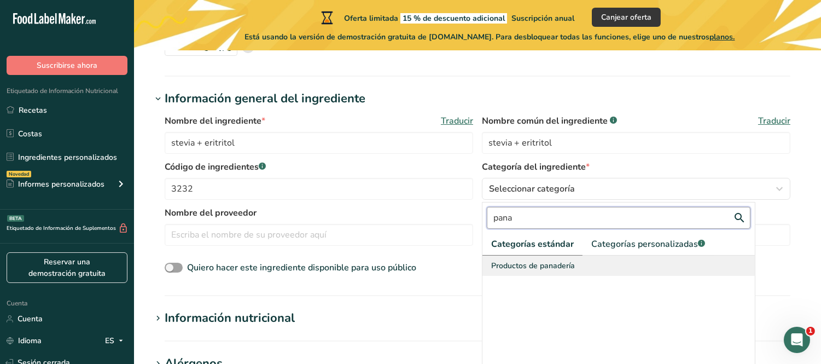
type input "pana"
click at [528, 266] on font "Productos de panadería" at bounding box center [533, 265] width 84 height 10
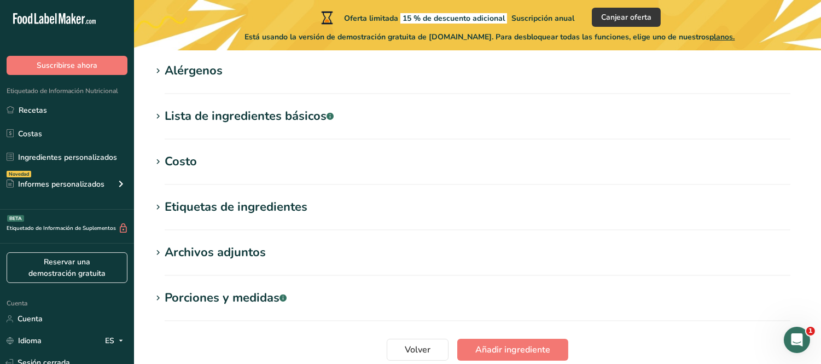
scroll to position [425, 0]
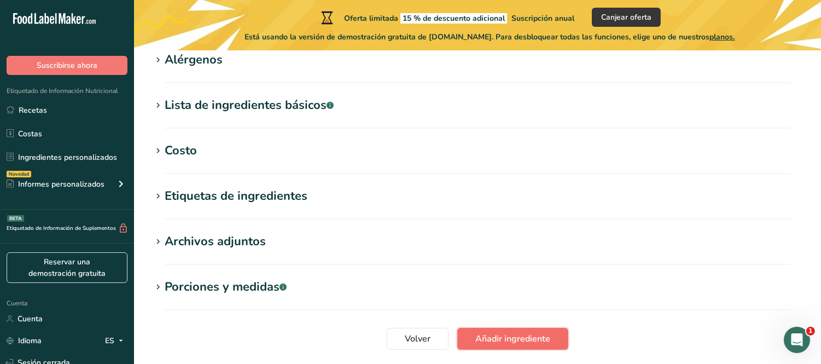
click at [487, 327] on font "Añadir ingrediente" at bounding box center [512, 338] width 75 height 12
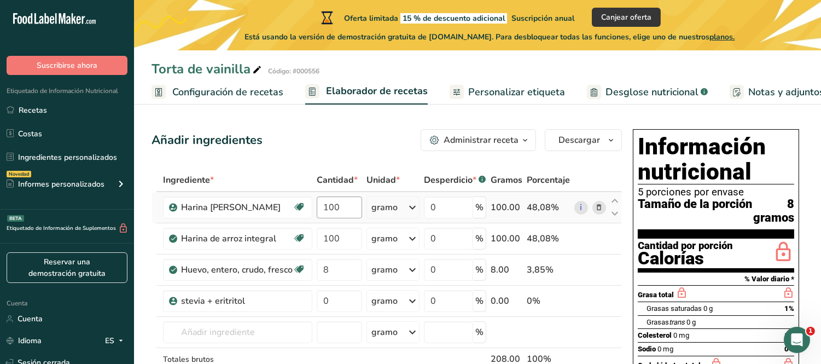
scroll to position [61, 0]
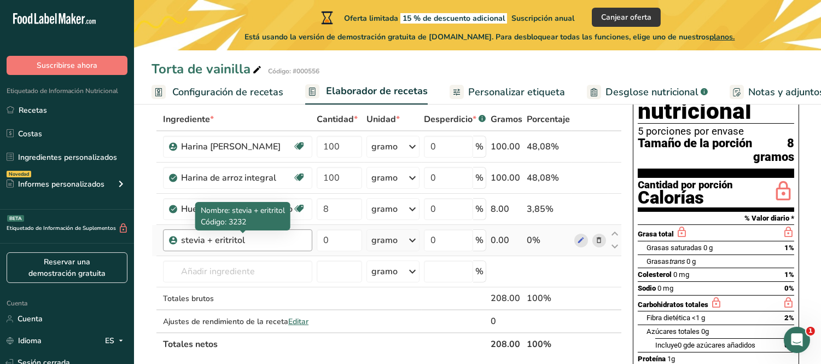
click at [261, 244] on div "stevia + eritritol" at bounding box center [243, 239] width 125 height 13
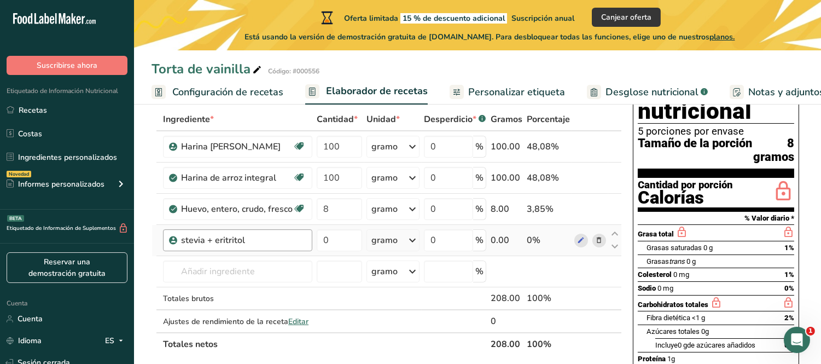
click at [254, 236] on div "stevia + eritritol" at bounding box center [243, 239] width 125 height 13
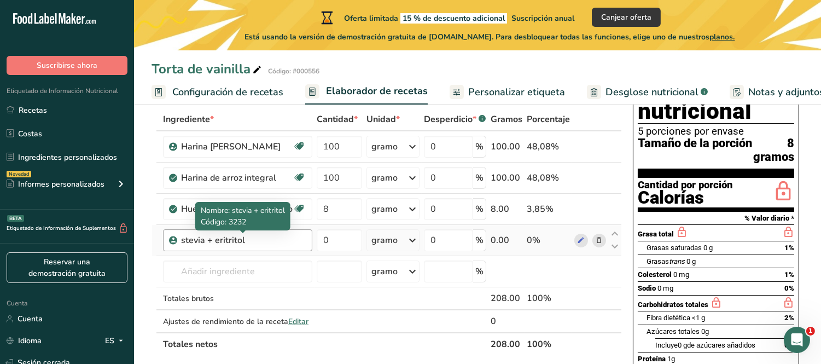
click at [247, 236] on div "stevia + eritritol" at bounding box center [243, 239] width 125 height 13
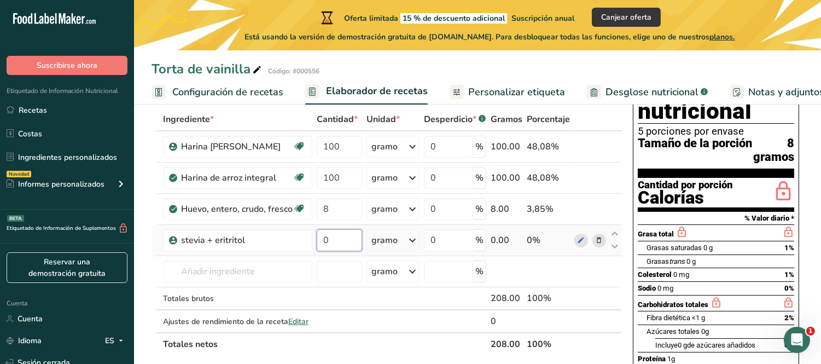
click at [329, 239] on input "0" at bounding box center [339, 240] width 45 height 22
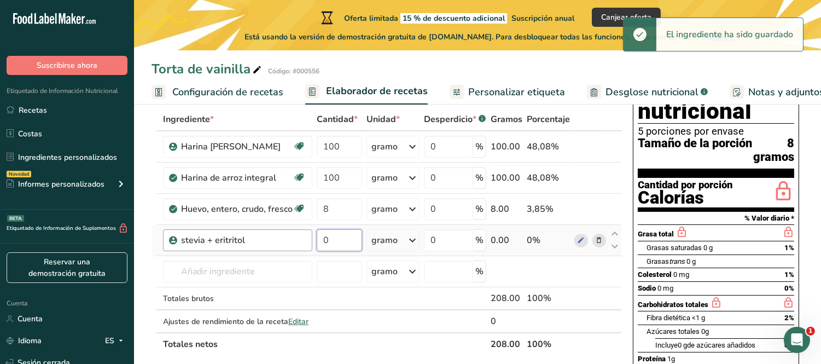
drag, startPoint x: 329, startPoint y: 238, endPoint x: 298, endPoint y: 231, distance: 30.9
click at [298, 231] on tr "stevia + eritritol 0 gramo Unidades de peso gramo kilogramo mg Ver más Unidades…" at bounding box center [386, 240] width 469 height 31
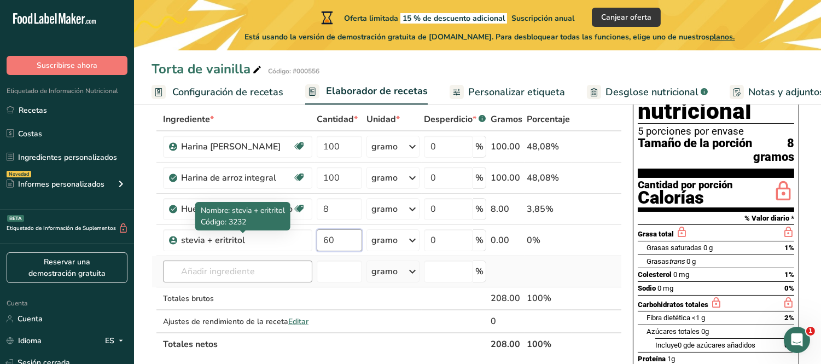
type input "60"
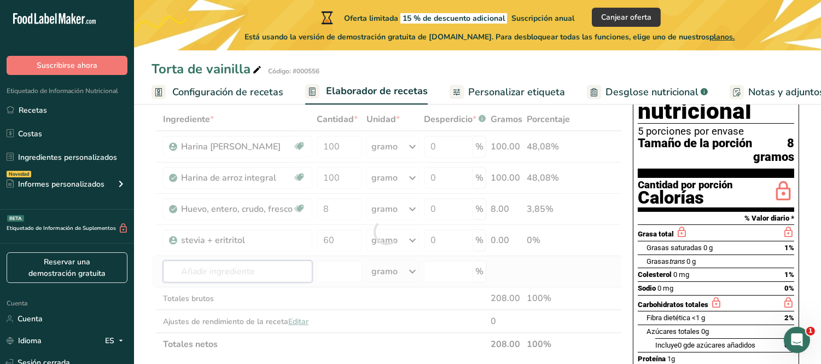
click at [253, 269] on div "Ingrediente * Cantidad * Unidad * Desperdicio * .a-a{fill:#347362;}.b-a{fill:#f…" at bounding box center [386, 232] width 470 height 248
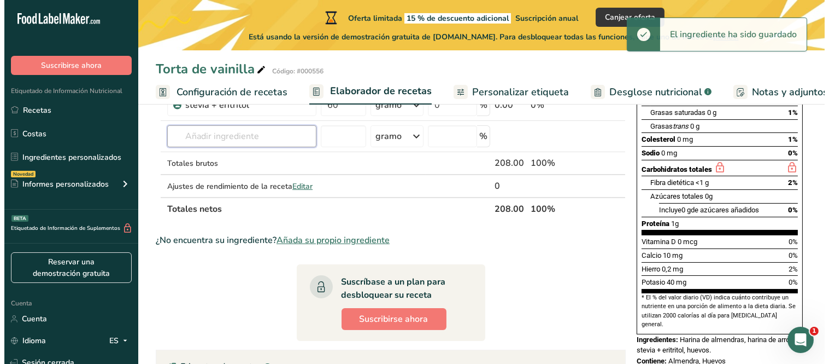
scroll to position [182, 0]
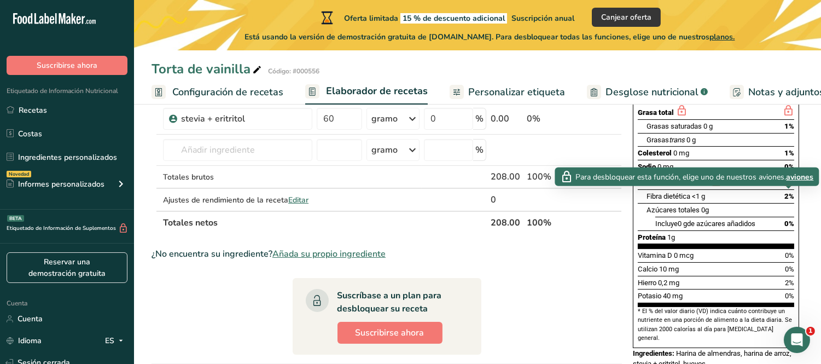
click at [738, 188] on icon at bounding box center [788, 181] width 12 height 14
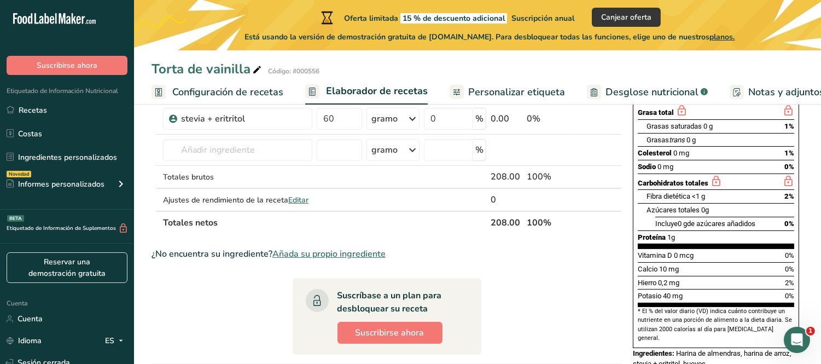
click at [738, 188] on icon at bounding box center [788, 181] width 12 height 14
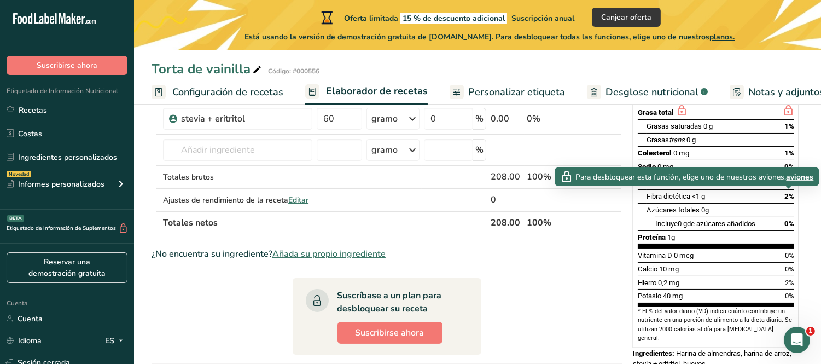
click at [738, 188] on icon at bounding box center [788, 181] width 12 height 14
click at [738, 172] on font "aviones" at bounding box center [799, 176] width 27 height 10
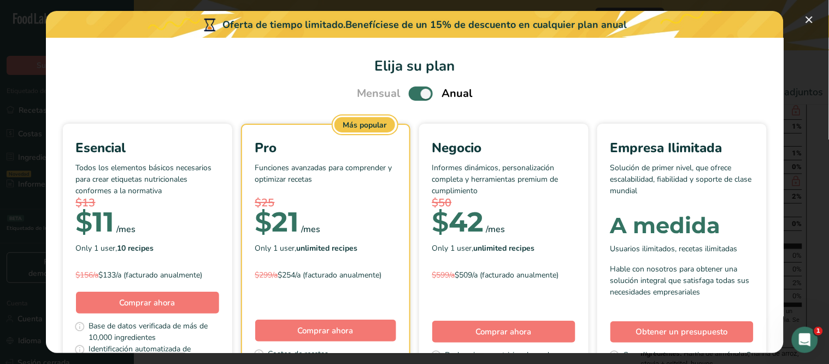
scroll to position [0, 0]
